Goal: Transaction & Acquisition: Purchase product/service

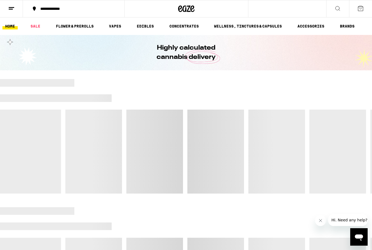
click at [148, 23] on link "EDIBLES" at bounding box center [145, 26] width 23 height 7
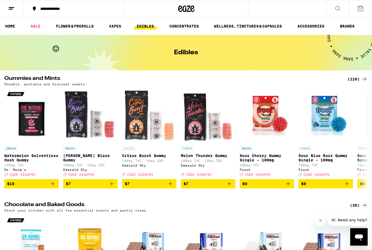
click at [347, 28] on link "BRANDS" at bounding box center [348, 26] width 20 height 7
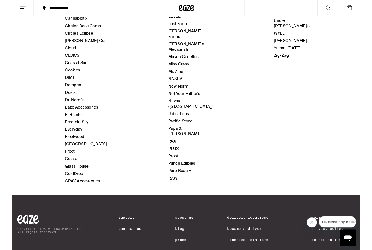
scroll to position [178, 0]
click at [171, 156] on link "PLUS" at bounding box center [172, 159] width 11 height 6
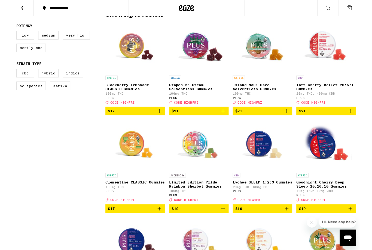
scroll to position [152, 0]
